Goal: Task Accomplishment & Management: Complete application form

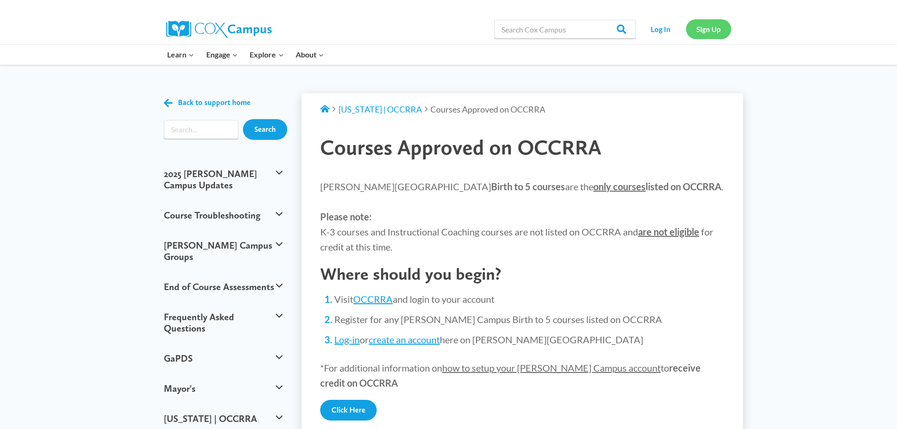
click at [712, 33] on link "Sign Up" at bounding box center [708, 28] width 45 height 19
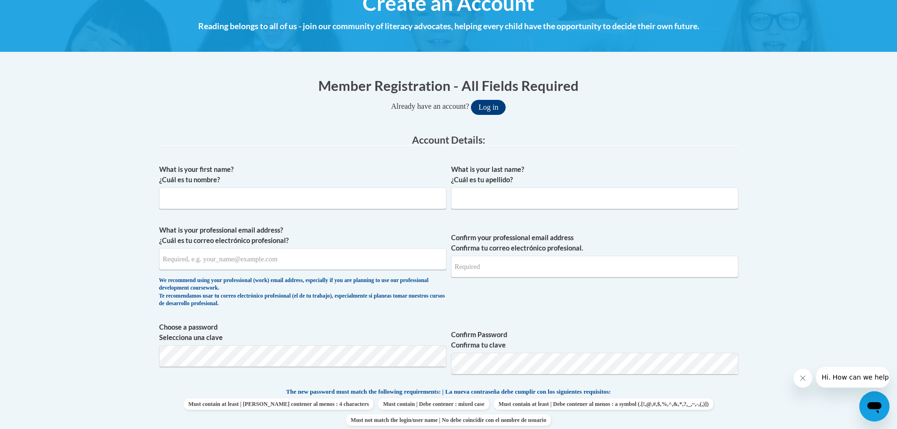
scroll to position [141, 0]
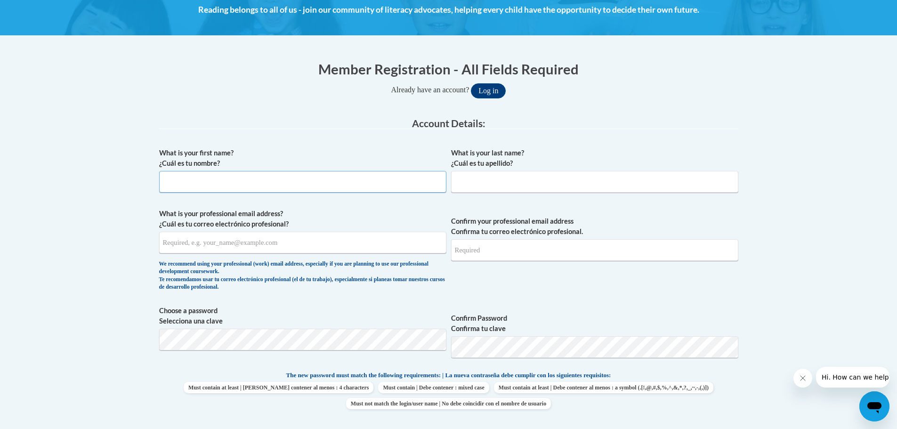
click at [257, 179] on input "What is your first name? ¿Cuál es tu nombre?" at bounding box center [302, 182] width 287 height 22
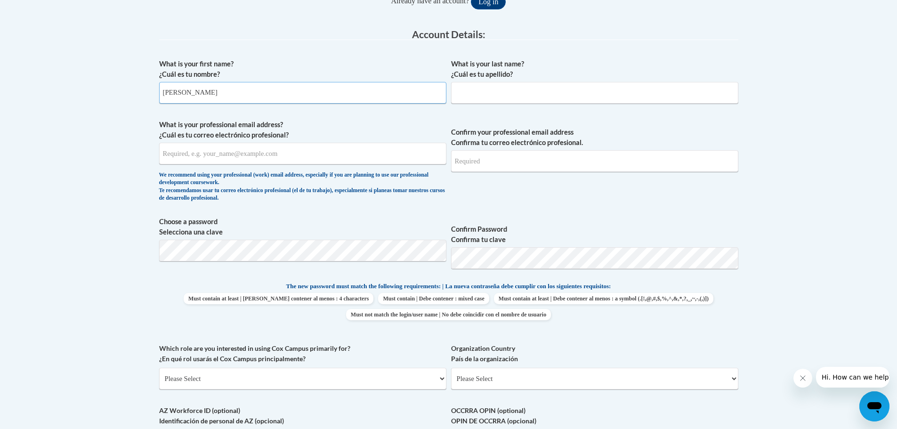
scroll to position [235, 0]
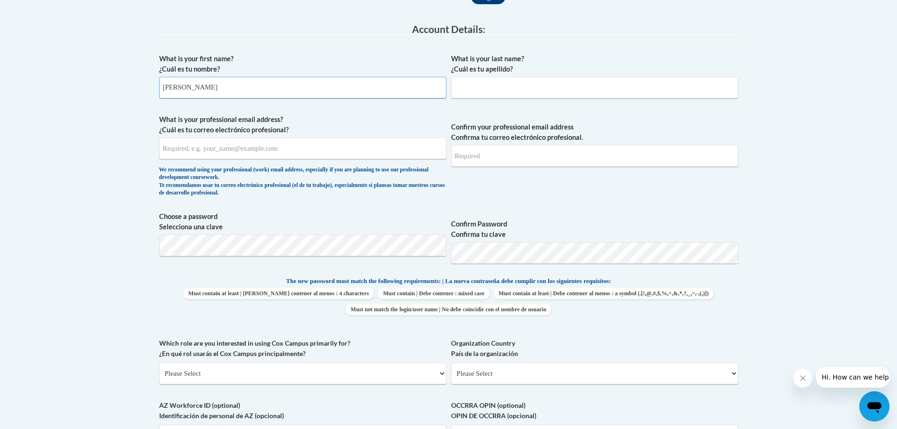
type input "Leigha"
drag, startPoint x: 482, startPoint y: 78, endPoint x: 484, endPoint y: 87, distance: 9.7
click at [482, 80] on span "What is your last name? ¿Cuál es tu apellido?" at bounding box center [594, 76] width 287 height 45
click at [484, 89] on input "What is your last name? ¿Cuál es tu apellido?" at bounding box center [594, 88] width 287 height 22
type input "Hager"
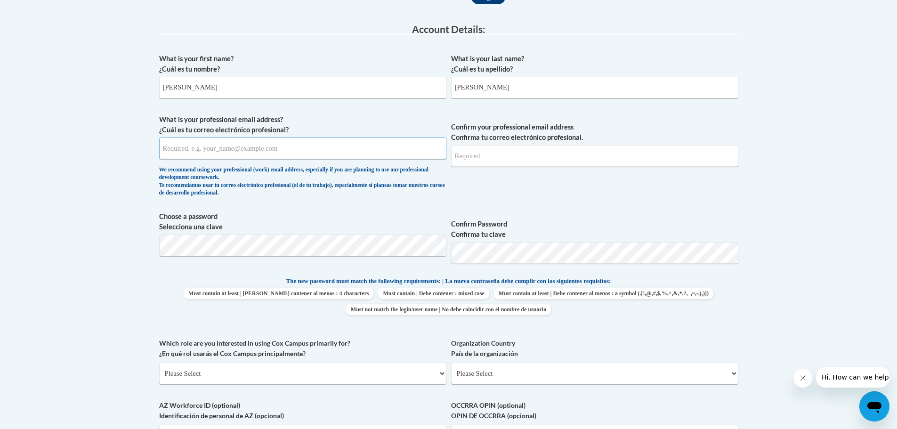
click at [251, 151] on input "What is your professional email address? ¿Cuál es tu correo electrónico profesi…" at bounding box center [302, 149] width 287 height 22
type input "leighahager508@gmail.com"
drag, startPoint x: 489, startPoint y: 169, endPoint x: 490, endPoint y: 163, distance: 5.4
click at [489, 168] on span "Confirm your professional email address Confirma tu correo electrónico profesio…" at bounding box center [594, 157] width 287 height 87
drag, startPoint x: 490, startPoint y: 162, endPoint x: 493, endPoint y: 157, distance: 6.1
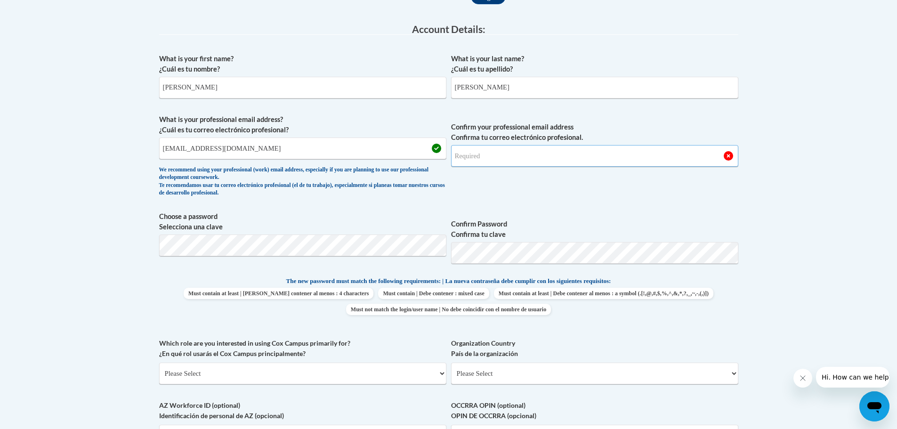
click at [492, 158] on input "Confirm your professional email address Confirma tu correo electrónico profesio…" at bounding box center [594, 156] width 287 height 22
type input "leighahager508@gmail.com"
click at [533, 222] on label "Confirm Password Confirma tu clave" at bounding box center [594, 229] width 287 height 21
click at [290, 266] on span "Choose a password Selecciona una clave" at bounding box center [302, 241] width 287 height 60
drag, startPoint x: 294, startPoint y: 266, endPoint x: 296, endPoint y: 256, distance: 9.5
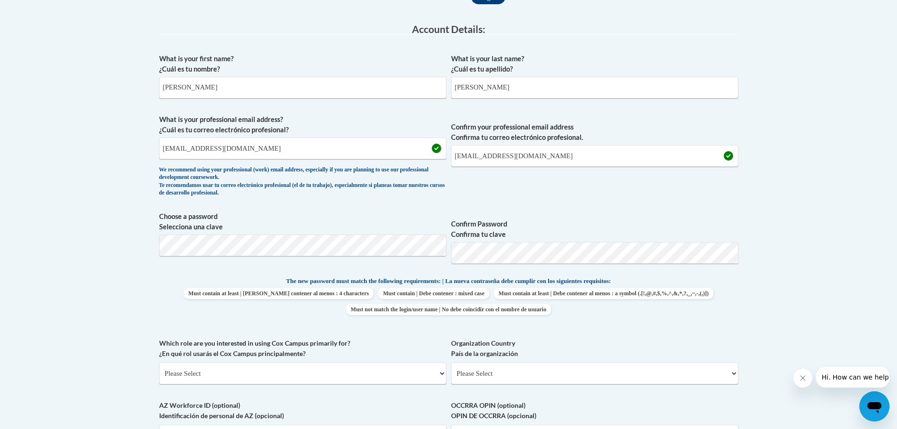
click at [295, 258] on span "Choose a password Selecciona una clave" at bounding box center [302, 241] width 287 height 60
click at [480, 243] on span "Confirm Password Confirma tu clave" at bounding box center [594, 241] width 287 height 60
drag, startPoint x: 490, startPoint y: 268, endPoint x: 430, endPoint y: 269, distance: 60.3
click at [431, 269] on span "Choose a password Selecciona una clave Confirm Password Confirma tu clave" at bounding box center [448, 241] width 579 height 60
click at [0, 227] on body "This site uses cookies to help improve your learning experience. By continuing …" at bounding box center [448, 339] width 897 height 1149
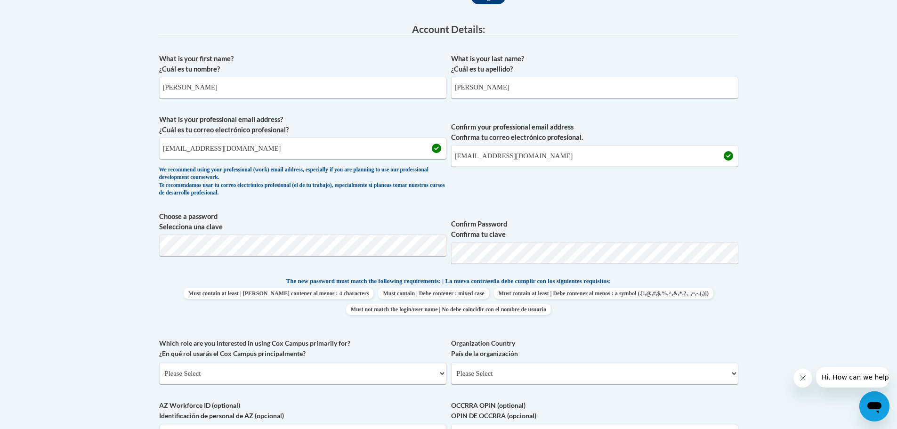
click at [785, 302] on body "This site uses cookies to help improve your learning experience. By continuing …" at bounding box center [448, 339] width 897 height 1149
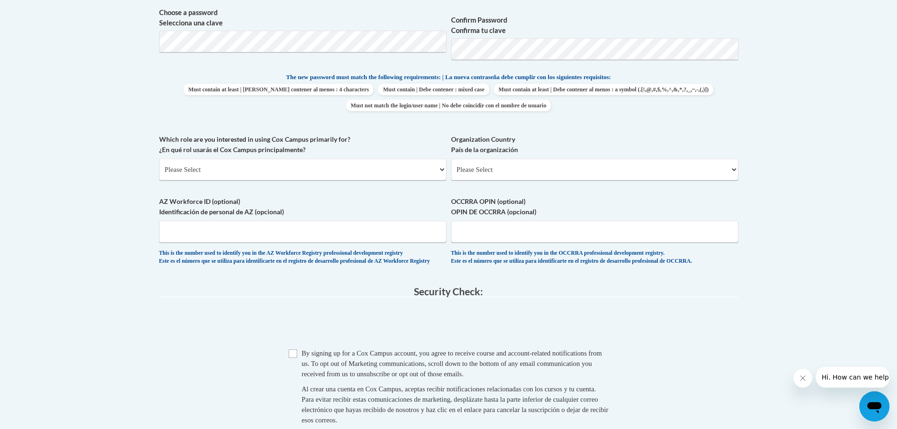
scroll to position [471, 0]
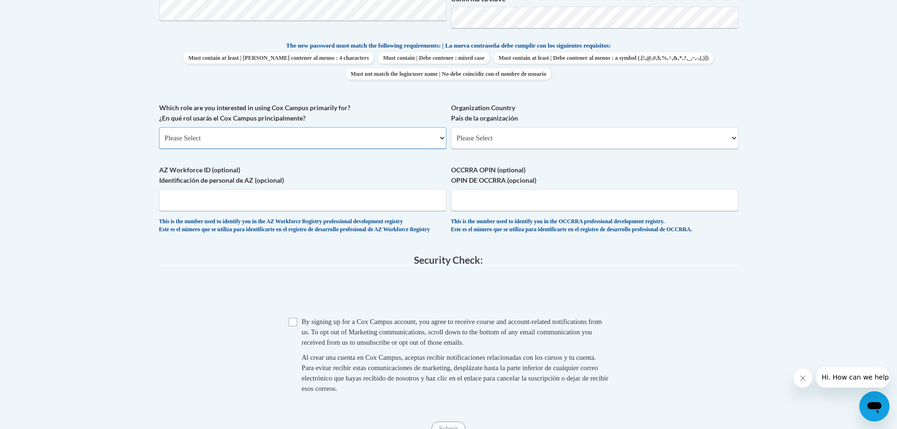
click at [416, 140] on select "Please Select College/University | Colegio/Universidad Community/Nonprofit Part…" at bounding box center [302, 138] width 287 height 22
select select "fbf2d438-af2f-41f8-98f1-81c410e29de3"
click at [159, 127] on select "Please Select College/University | Colegio/Universidad Community/Nonprofit Part…" at bounding box center [302, 138] width 287 height 22
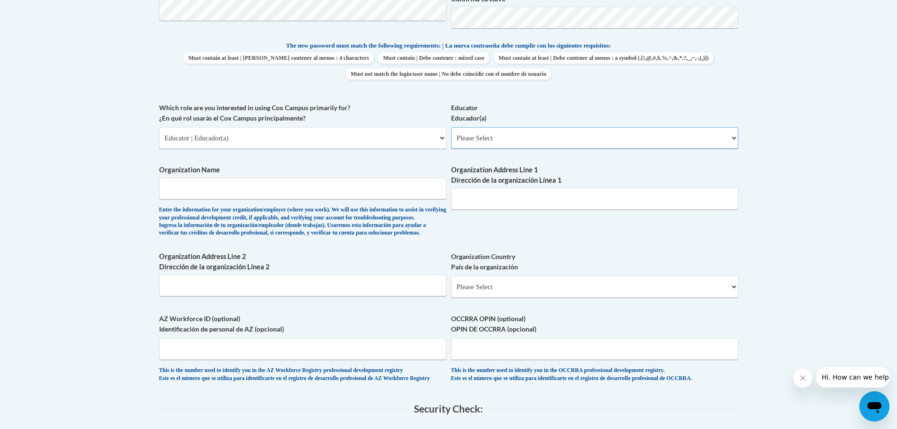
click at [526, 135] on select "Please Select Early Learning/Daycare Teacher/Family Home Care Provider | Maestr…" at bounding box center [594, 138] width 287 height 22
select select "5e2af403-4f2c-4e49-a02f-103e55d7b75b"
click at [451, 127] on select "Please Select Early Learning/Daycare Teacher/Family Home Care Provider | Maestr…" at bounding box center [594, 138] width 287 height 22
click at [417, 180] on input "Organization Name" at bounding box center [302, 189] width 287 height 22
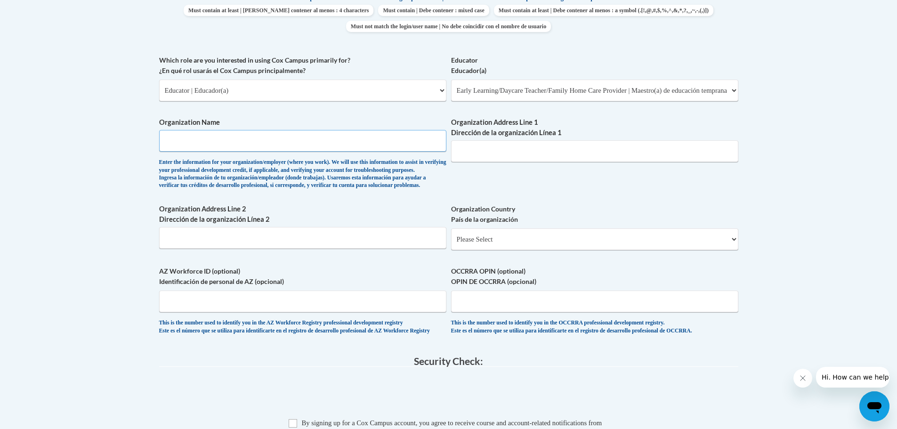
scroll to position [518, 0]
click at [508, 251] on select "Please Select United States | Estados Unidos Outside of the United States | Fue…" at bounding box center [594, 240] width 287 height 22
select select "ad49bcad-a171-4b2e-b99c-48b446064914"
click at [451, 244] on select "Please Select United States | Estados Unidos Outside of the United States | Fue…" at bounding box center [594, 240] width 287 height 22
select select
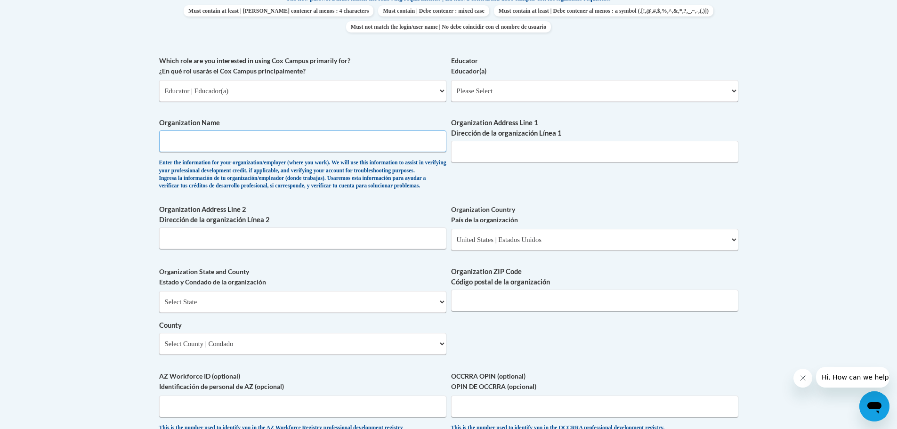
click at [342, 146] on input "Organization Name" at bounding box center [302, 141] width 287 height 22
type input "Pleasurable Child Caer"
drag, startPoint x: 516, startPoint y: 141, endPoint x: 517, endPoint y: 146, distance: 4.8
click at [517, 146] on input "Organization Address Line 1 Dirección de la organización Línea 1" at bounding box center [594, 152] width 287 height 22
type input "5611 Pearl Rd"
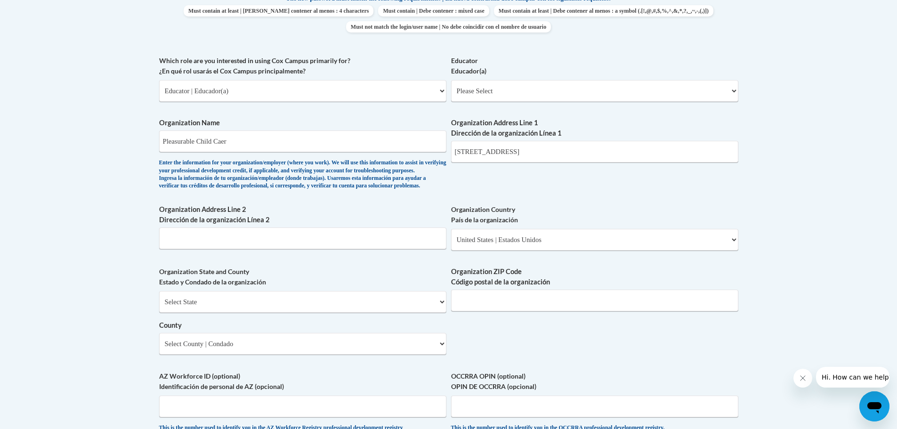
click at [547, 204] on div "What is your first name? ¿Cuál es tu nombre? Leigha What is your last name? ¿Cu…" at bounding box center [448, 107] width 579 height 683
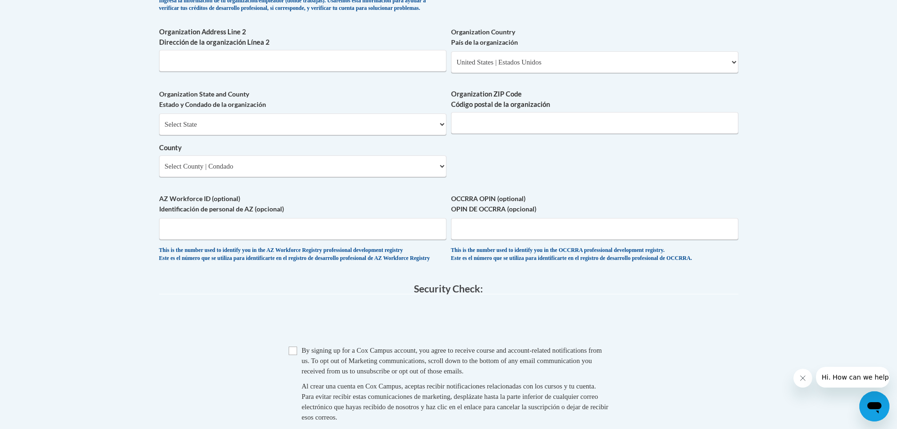
scroll to position [706, 0]
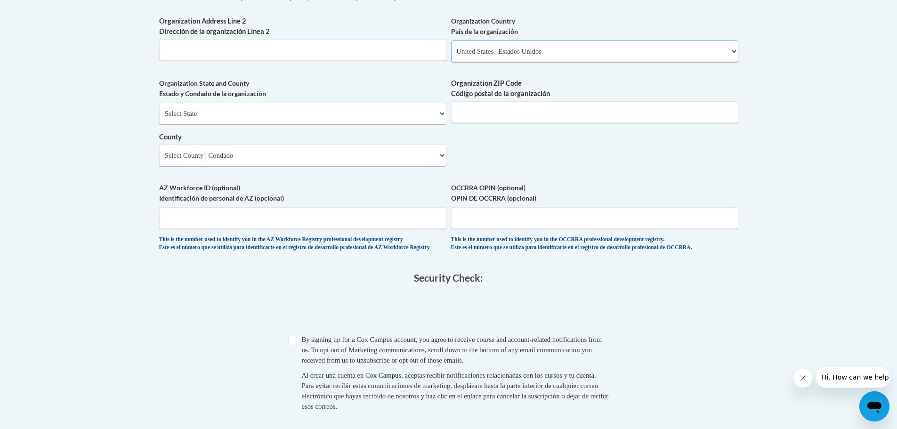
click at [532, 62] on select "Please Select United States | Estados Unidos Outside of the United States | Fue…" at bounding box center [594, 51] width 287 height 22
click at [451, 56] on select "Please Select United States | Estados Unidos Outside of the United States | Fue…" at bounding box center [594, 51] width 287 height 22
click at [445, 124] on select "Select State Alabama Alaska Arizona Arkansas California Colorado Connecticut De…" at bounding box center [302, 114] width 287 height 22
select select "Ohio"
click at [159, 118] on select "Select State Alabama Alaska Arizona Arkansas California Colorado Connecticut De…" at bounding box center [302, 114] width 287 height 22
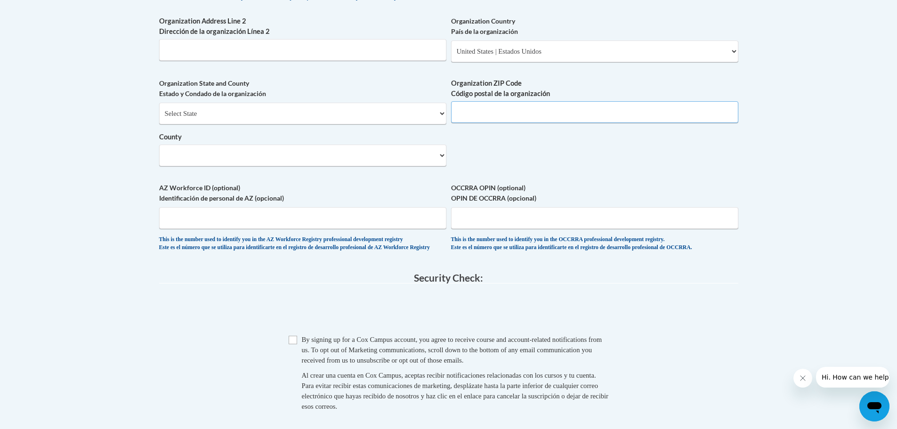
click at [607, 123] on input "Organization ZIP Code Código postal de la organización" at bounding box center [594, 112] width 287 height 22
type input "44129"
click at [441, 166] on select "Select County Adams Allen Ashland Ashtabula Athens Auglaize Belmont Brown Butle…" at bounding box center [302, 156] width 287 height 22
select select "Cuyahoga"
click at [159, 160] on select "Select County Adams Allen Ashland Ashtabula Athens Auglaize Belmont Brown Butle…" at bounding box center [302, 156] width 287 height 22
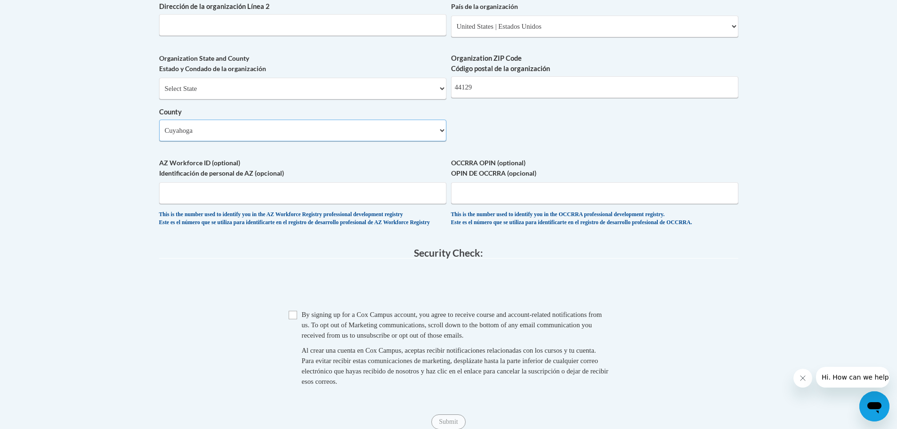
scroll to position [753, 0]
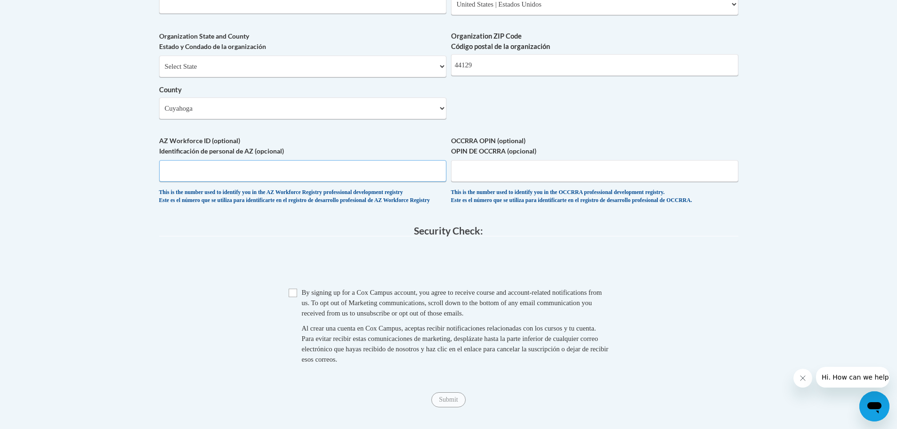
click at [408, 182] on input "AZ Workforce ID (optional) Identificación de personal de AZ (opcional)" at bounding box center [302, 171] width 287 height 22
click at [289, 297] on input "Checkbox" at bounding box center [293, 293] width 8 height 8
checkbox input "true"
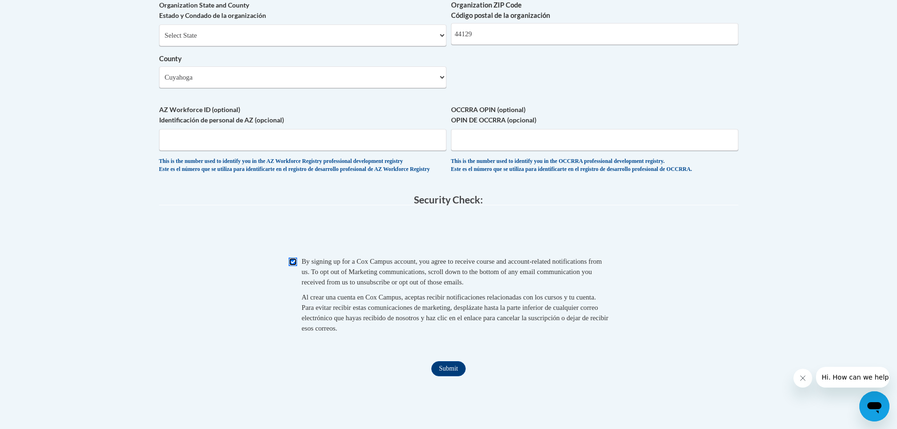
scroll to position [801, 0]
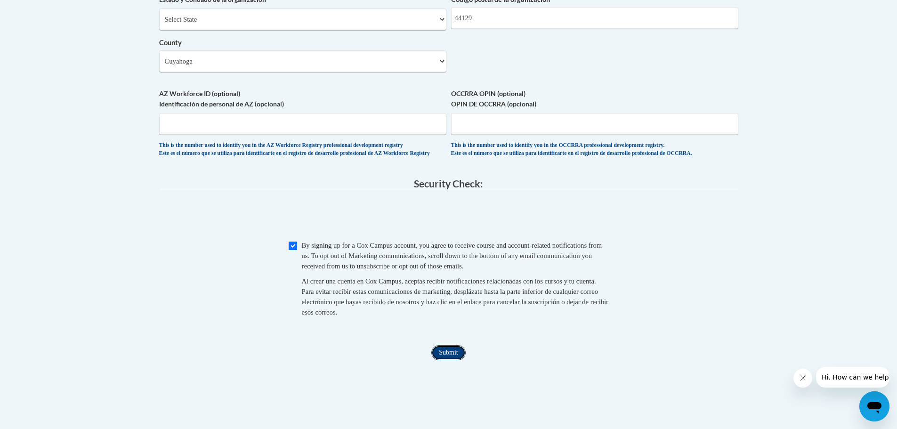
click at [451, 360] on input "Submit" at bounding box center [448, 352] width 34 height 15
